Goal: Use online tool/utility

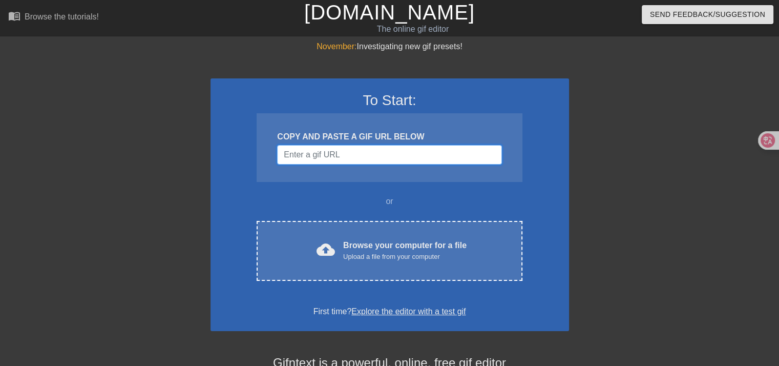
click at [404, 152] on input "Username" at bounding box center [389, 154] width 224 height 19
paste input "[URL][DOMAIN_NAME][DOMAIN_NAME][PERSON_NAME]"
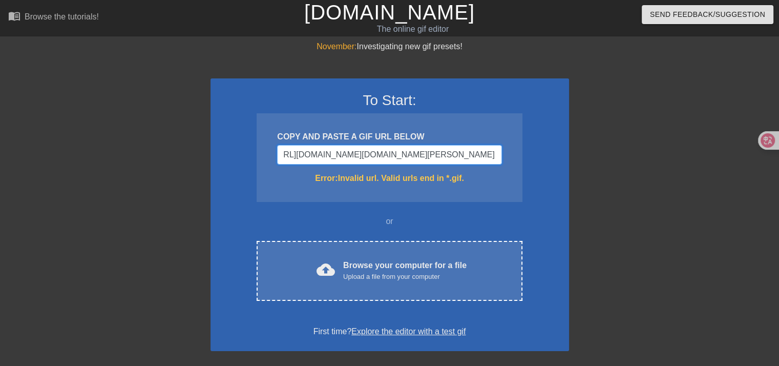
type input "[URL][DOMAIN_NAME][DOMAIN_NAME][PERSON_NAME]"
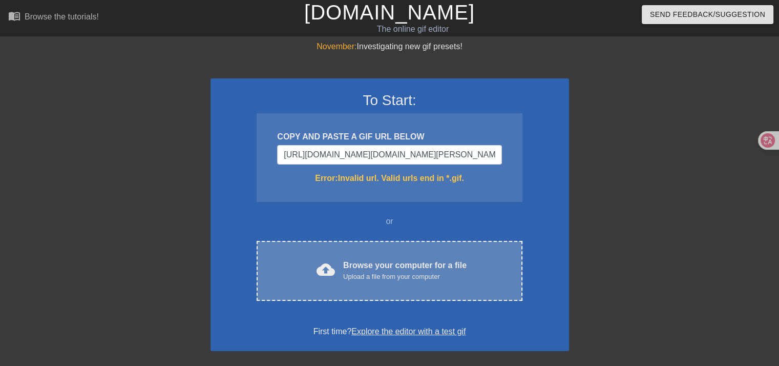
click at [430, 269] on div "Browse your computer for a file Upload a file from your computer" at bounding box center [404, 270] width 123 height 23
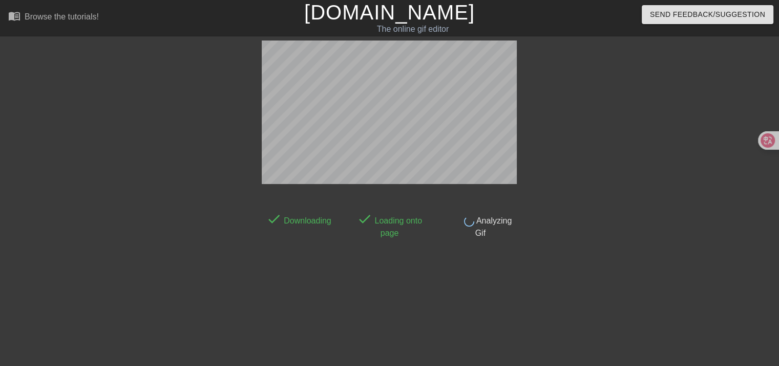
scroll to position [25, 0]
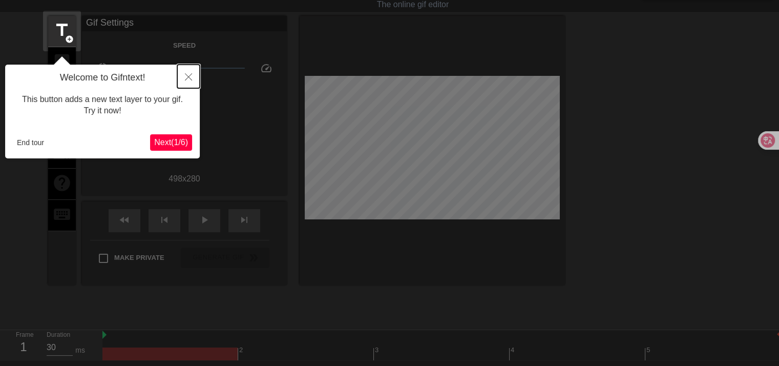
click at [187, 75] on icon "Close" at bounding box center [188, 76] width 7 height 7
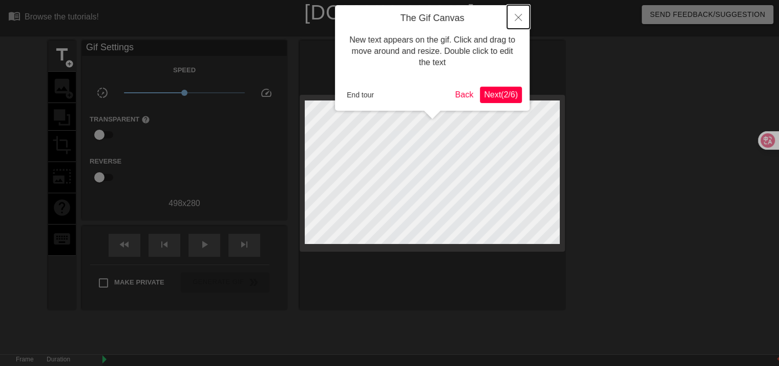
click at [512, 14] on button "Close" at bounding box center [518, 17] width 23 height 24
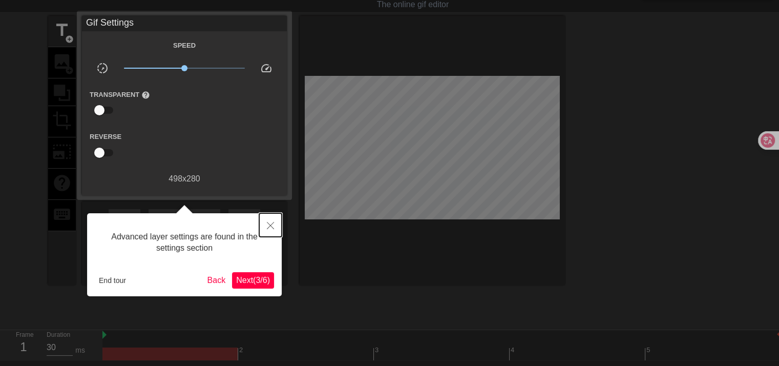
click at [274, 222] on button "Close" at bounding box center [270, 225] width 23 height 24
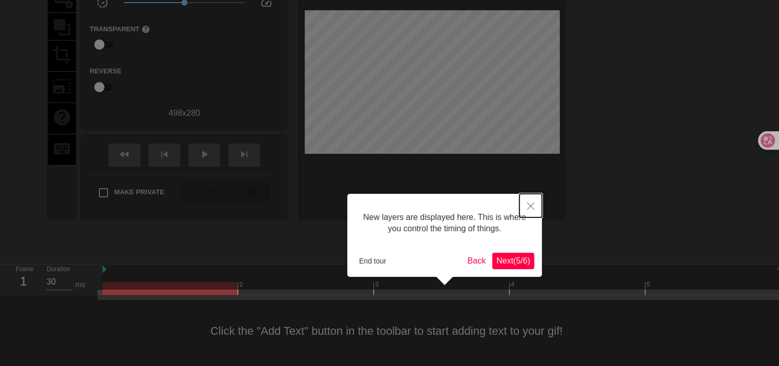
click at [532, 207] on icon "Close" at bounding box center [530, 205] width 7 height 7
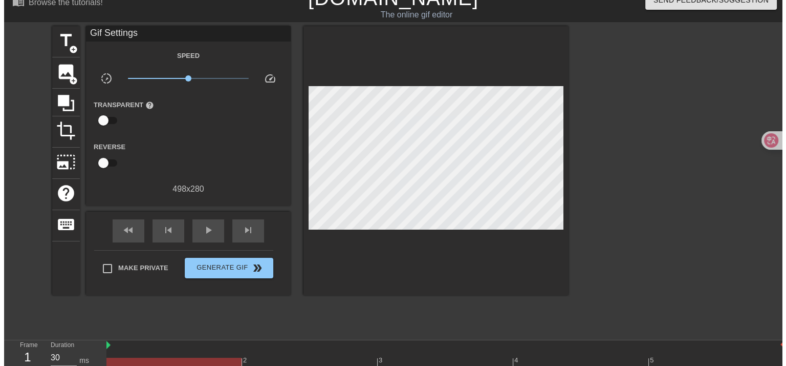
scroll to position [0, 0]
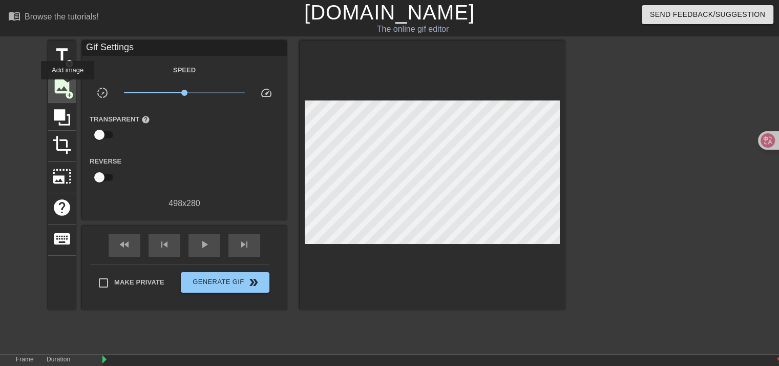
click at [68, 87] on span "image" at bounding box center [61, 85] width 19 height 19
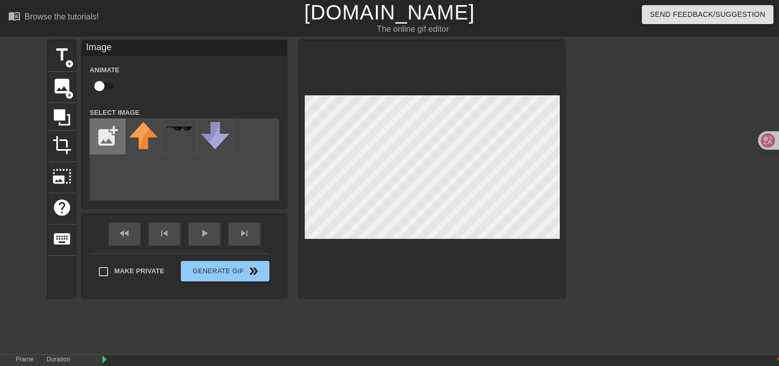
click at [110, 131] on input "file" at bounding box center [107, 136] width 35 height 35
click at [111, 136] on input "file" at bounding box center [107, 136] width 35 height 35
type input "C:\fakepath\1cd1f5dbc4f961a7303c7a8a6a2ba7cc-removebg-preview.png"
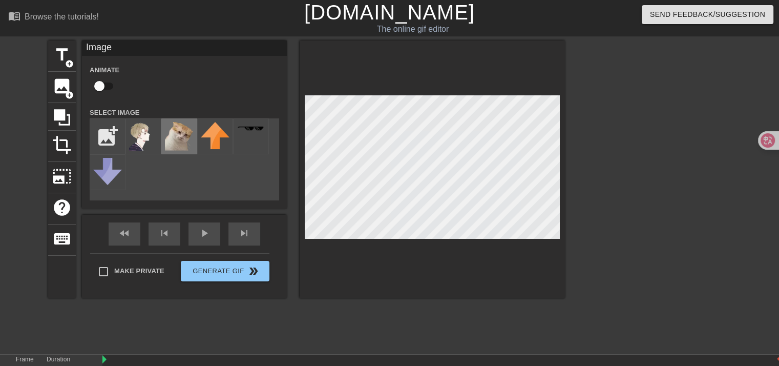
click at [171, 138] on img at bounding box center [179, 136] width 29 height 29
click at [149, 141] on img at bounding box center [143, 136] width 29 height 29
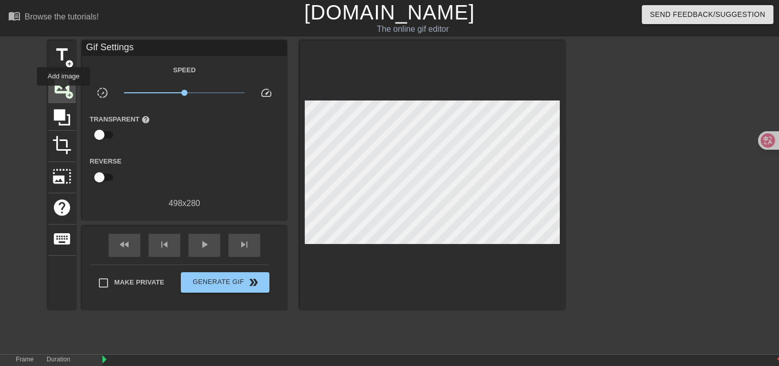
click at [61, 87] on span "image" at bounding box center [61, 85] width 19 height 19
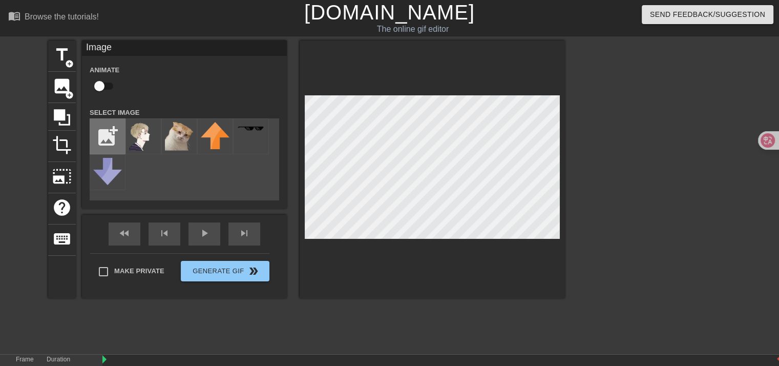
click at [113, 133] on input "file" at bounding box center [107, 136] width 35 height 35
click at [178, 142] on img at bounding box center [179, 136] width 29 height 29
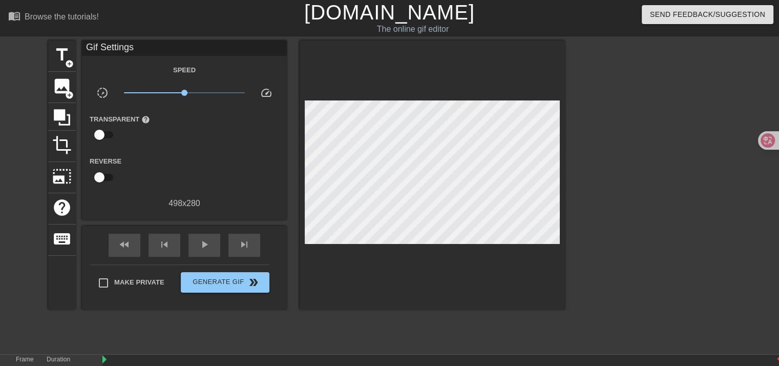
click at [637, 164] on div at bounding box center [654, 193] width 154 height 307
click at [59, 89] on span "image" at bounding box center [61, 85] width 19 height 19
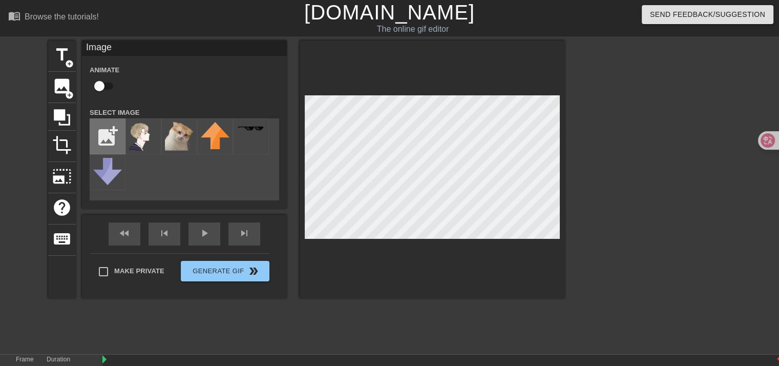
click at [102, 140] on input "file" at bounding box center [107, 136] width 35 height 35
type input "C:\fakepath\forbidden-sign-stop-ban-red-circle-symbol_53562-20199-removebg-prev…"
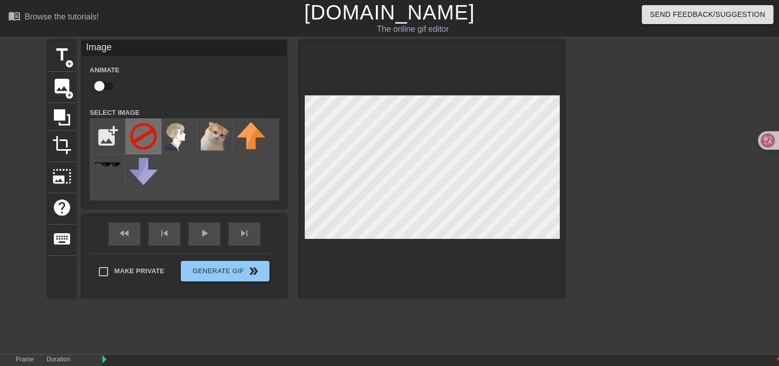
click at [143, 143] on img at bounding box center [143, 136] width 29 height 29
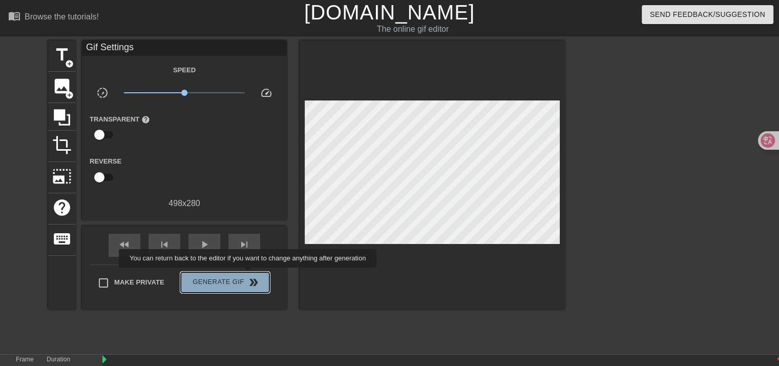
click at [249, 276] on span "double_arrow" at bounding box center [253, 282] width 12 height 12
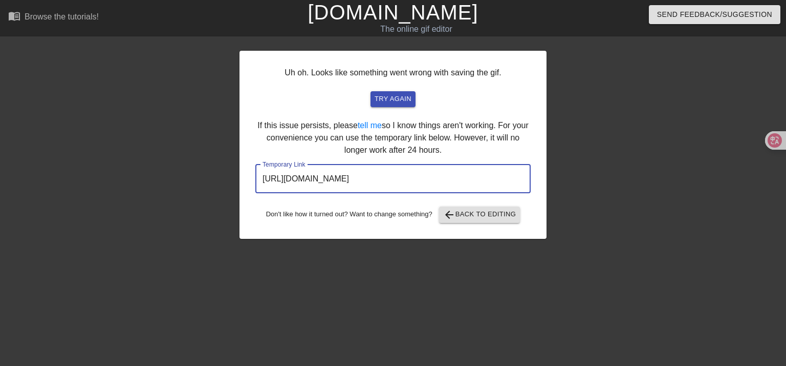
drag, startPoint x: 494, startPoint y: 175, endPoint x: 248, endPoint y: 193, distance: 246.4
click at [211, 191] on div "Uh oh. Looks like something went wrong with saving the gif. try again If this i…" at bounding box center [393, 193] width 786 height 307
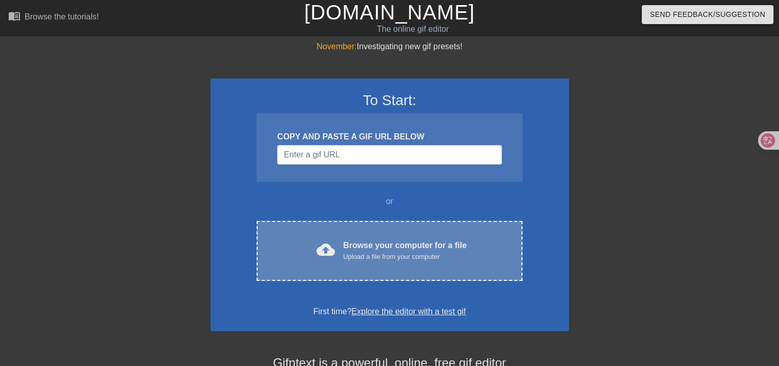
click at [463, 243] on div "Browse your computer for a file Upload a file from your computer" at bounding box center [404, 250] width 123 height 23
